Goal: Use online tool/utility: Utilize a website feature to perform a specific function

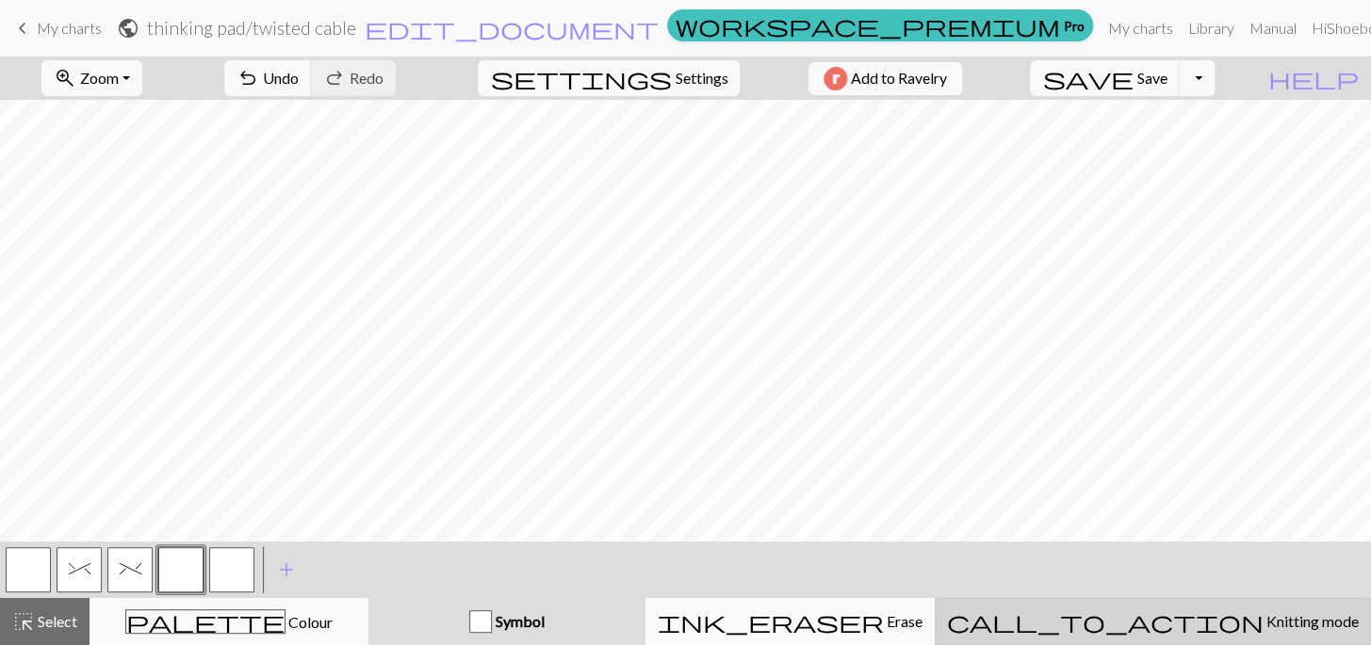
click at [1263, 625] on span "Knitting mode" at bounding box center [1310, 621] width 95 height 18
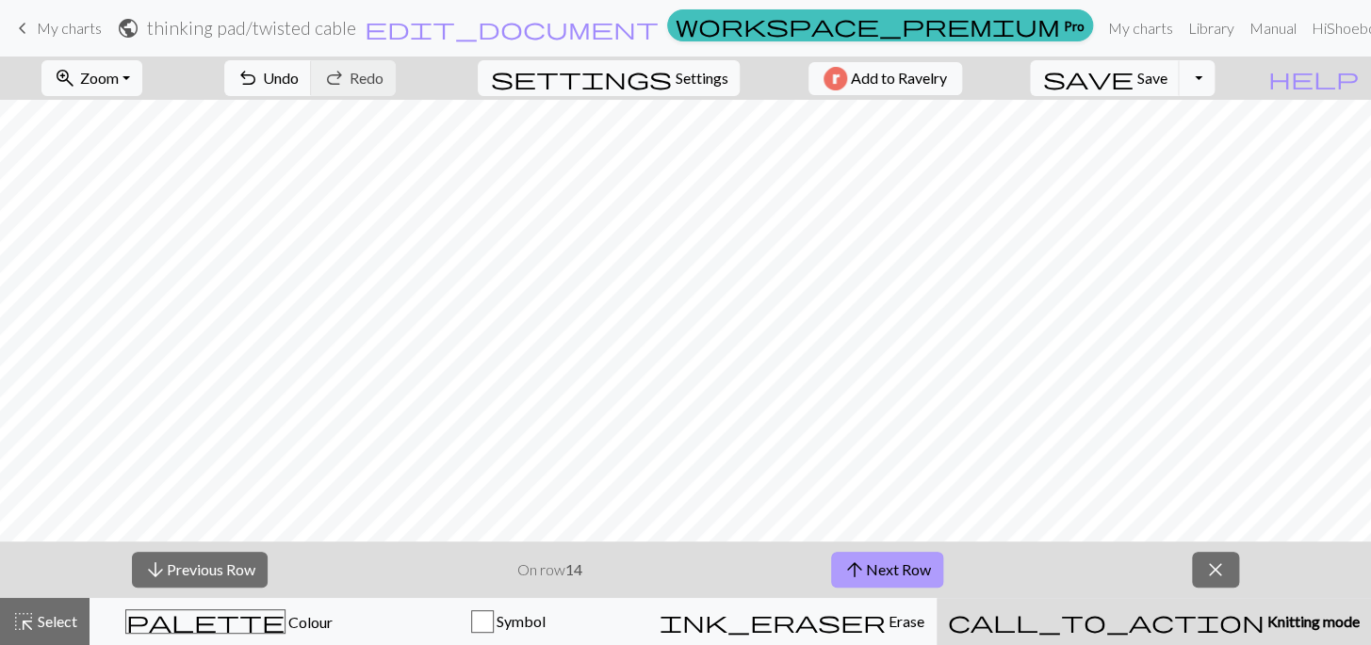
click at [887, 577] on button "arrow_upward Next Row" at bounding box center [887, 570] width 112 height 36
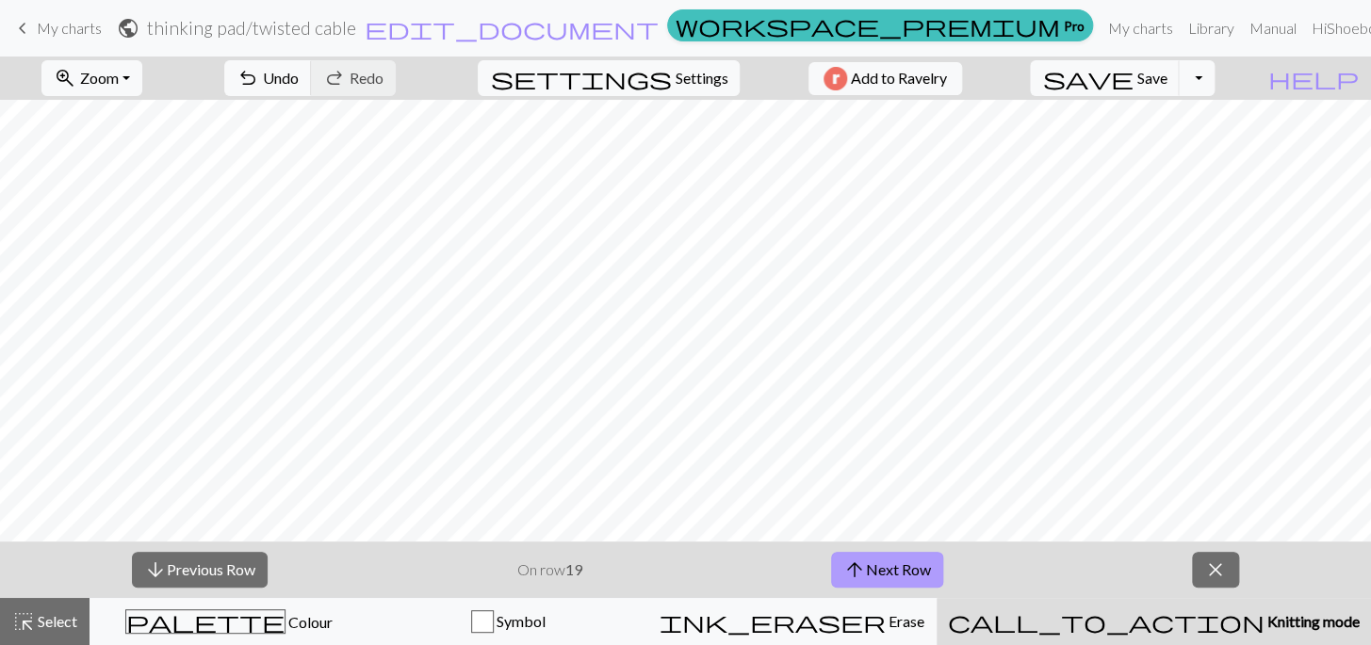
click at [887, 577] on button "arrow_upward Next Row" at bounding box center [887, 570] width 112 height 36
click at [237, 569] on button "arrow_downward Previous Row" at bounding box center [200, 570] width 136 height 36
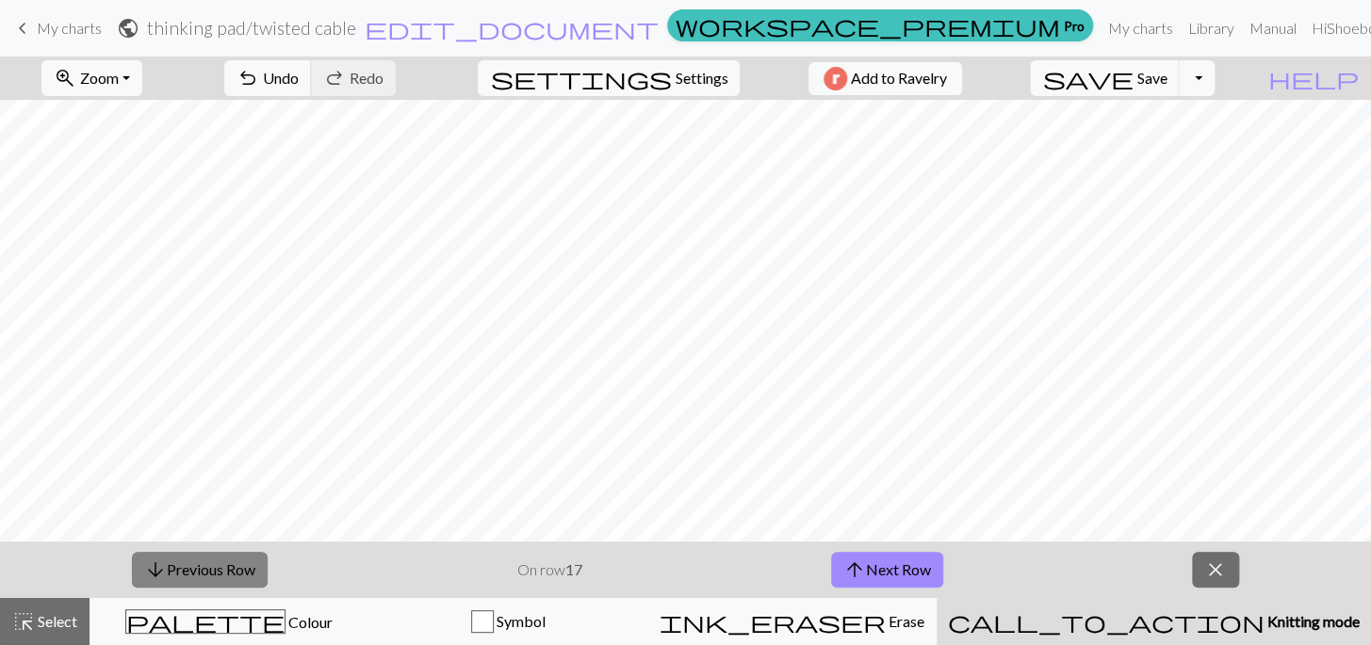
click at [237, 569] on button "arrow_downward Previous Row" at bounding box center [200, 570] width 136 height 36
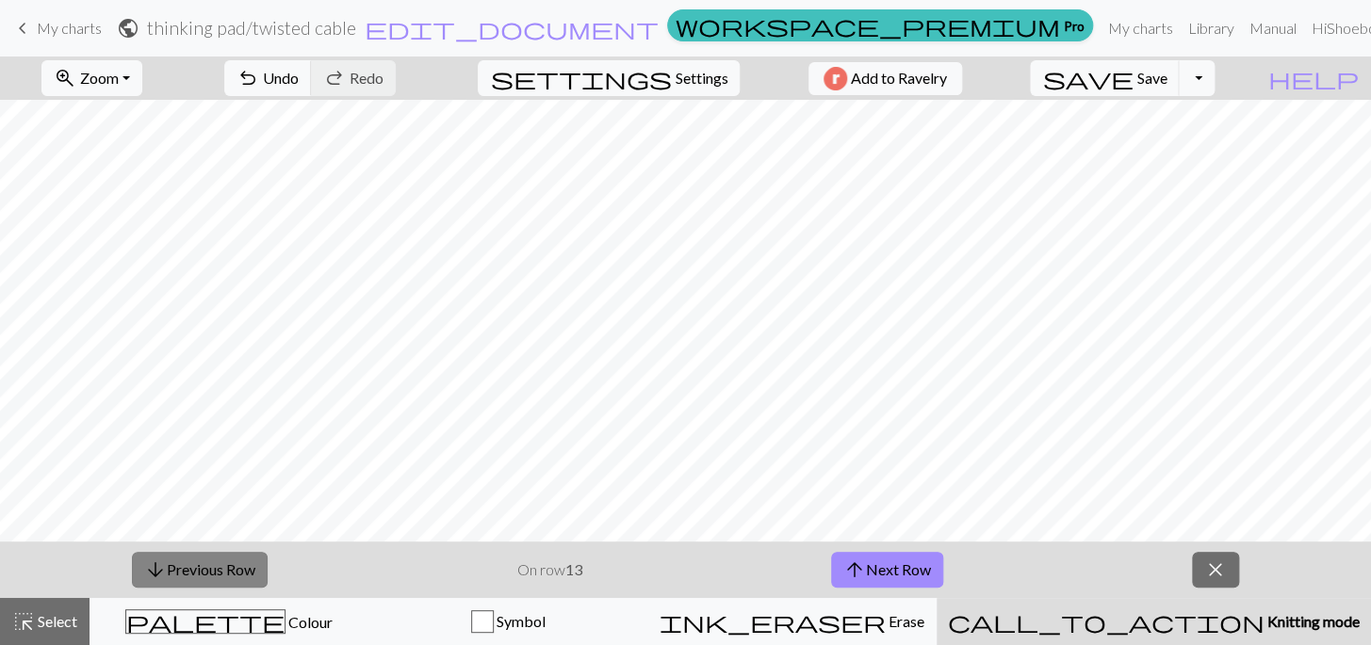
click at [237, 569] on button "arrow_downward Previous Row" at bounding box center [200, 570] width 136 height 36
click at [237, 569] on button "arrow_downward Previous Row" at bounding box center [201, 570] width 136 height 36
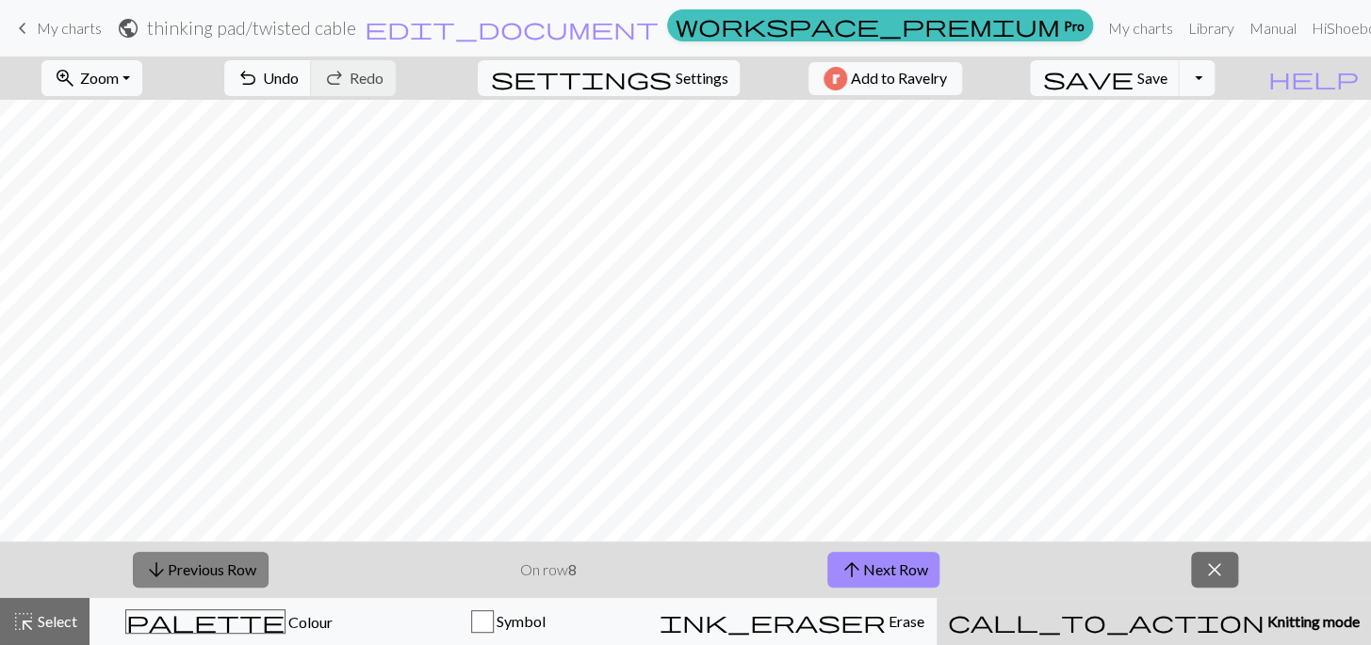
click at [237, 569] on button "arrow_downward Previous Row" at bounding box center [201, 570] width 136 height 36
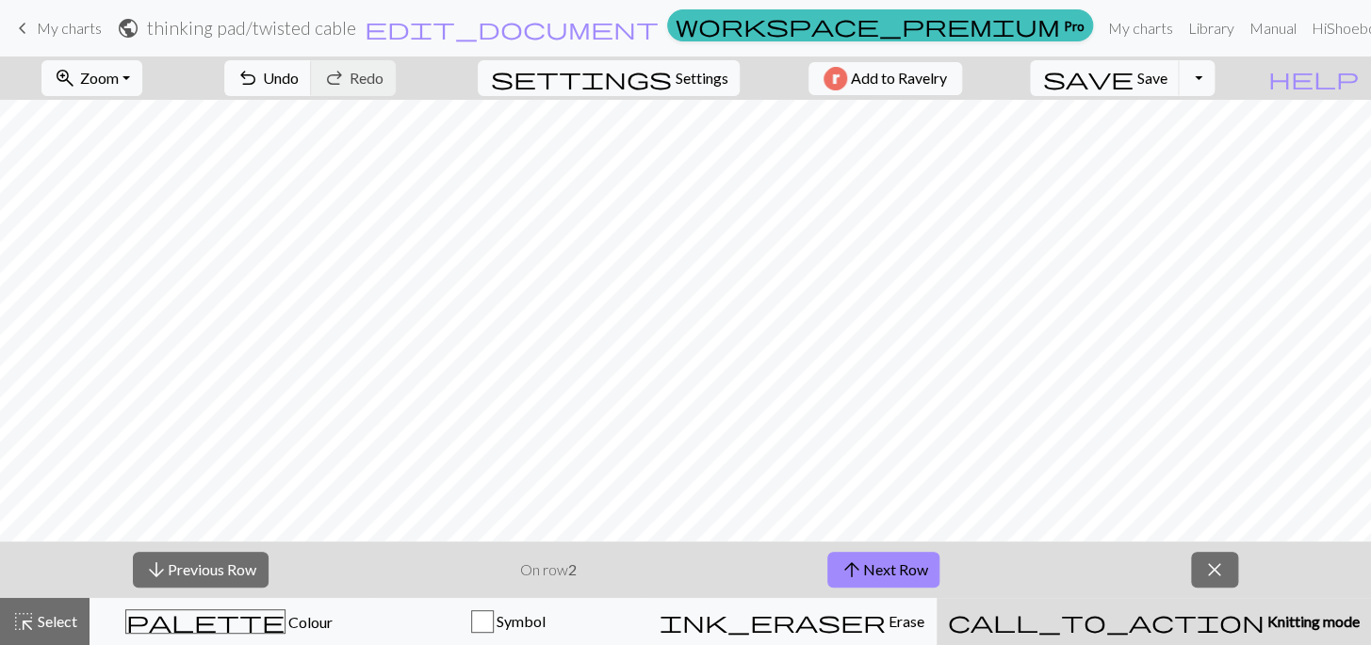
scroll to position [19, 0]
click at [236, 572] on button "arrow_downward Previous Row" at bounding box center [201, 570] width 136 height 36
